Goal: Register for event/course

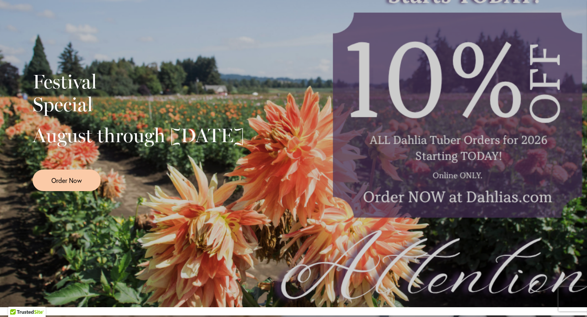
scroll to position [187, 0]
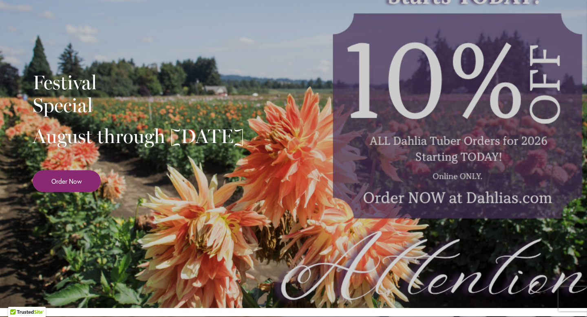
click at [55, 192] on link "Order Now" at bounding box center [67, 181] width 68 height 22
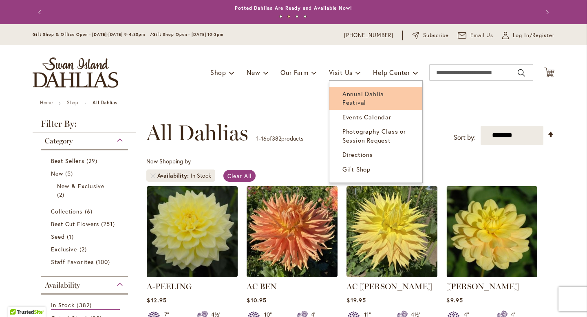
click at [355, 90] on span "Annual Dahlia Festival" at bounding box center [363, 98] width 42 height 17
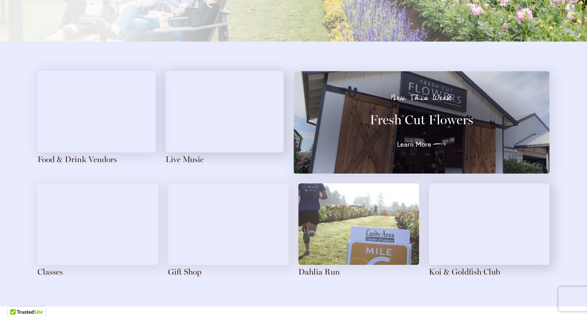
scroll to position [860, 0]
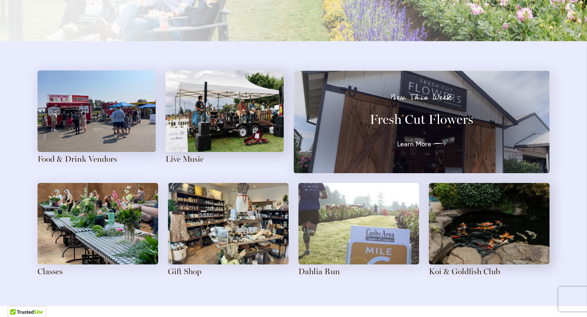
click at [88, 225] on img at bounding box center [97, 223] width 121 height 81
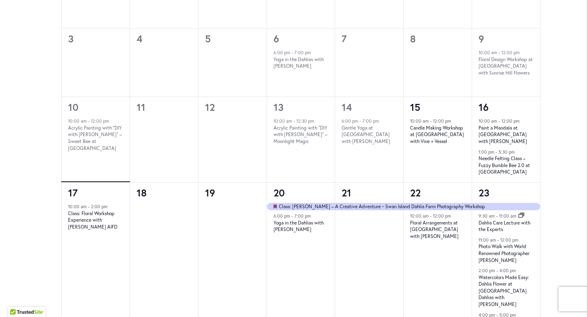
scroll to position [556, 0]
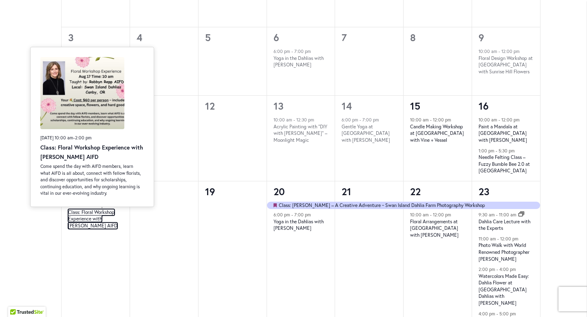
click at [80, 211] on link "Class: Floral Workshop Experience with Robbyn Repp AIFD" at bounding box center [92, 219] width 49 height 20
click at [76, 215] on link "Class: Floral Workshop Experience with Robbyn Repp AIFD" at bounding box center [92, 219] width 49 height 20
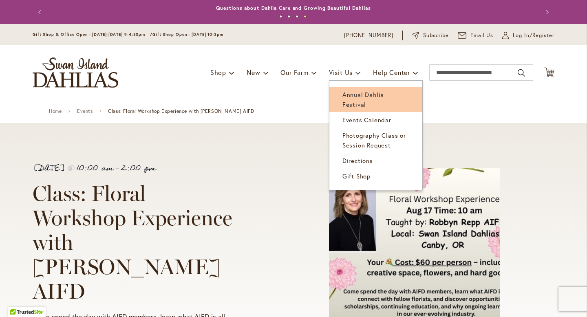
click at [369, 97] on span "Annual Dahlia Festival" at bounding box center [363, 99] width 42 height 18
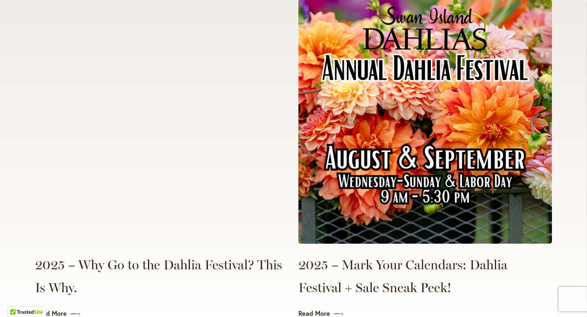
scroll to position [1831, 0]
